Goal: Information Seeking & Learning: Find specific fact

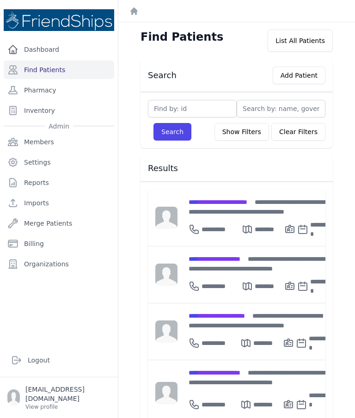
type input "A"
type input "Aqe"
type input "[PERSON_NAME]"
click at [169, 135] on button "Search" at bounding box center [172, 132] width 38 height 18
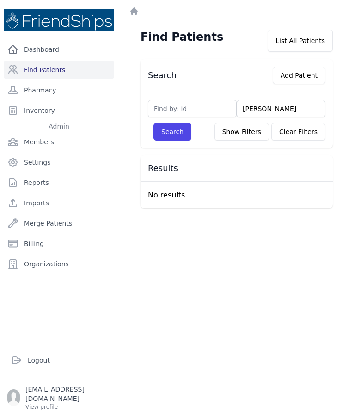
click at [271, 111] on input "[PERSON_NAME]" at bounding box center [281, 109] width 89 height 18
type input "A"
type input "Amj"
type input "Amja"
type input "Amjar"
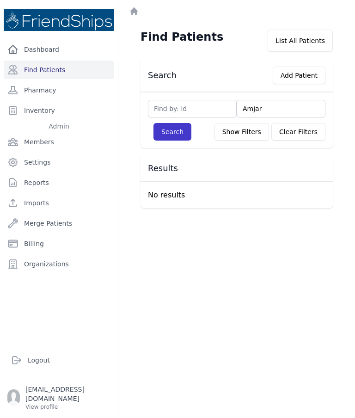
click at [173, 132] on button "Search" at bounding box center [172, 132] width 38 height 18
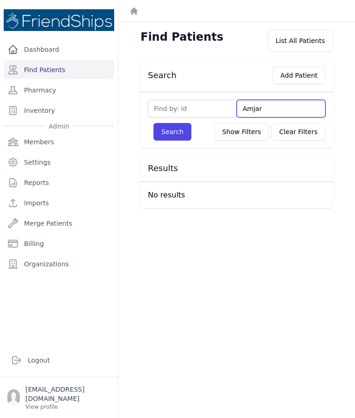
click at [290, 111] on input "Amjar" at bounding box center [281, 109] width 89 height 18
type input "A"
